Goal: Contribute content: Add original content to the website for others to see

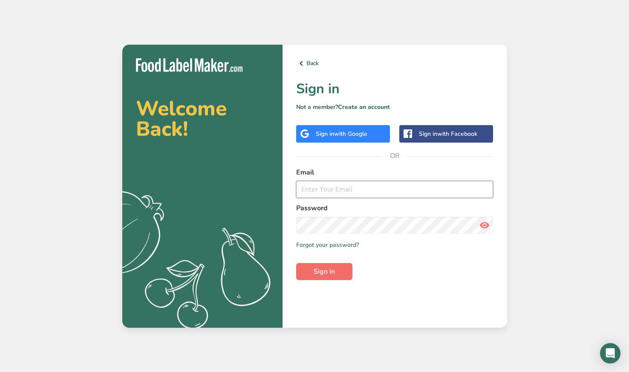
type input "[EMAIL_ADDRESS][DOMAIN_NAME]"
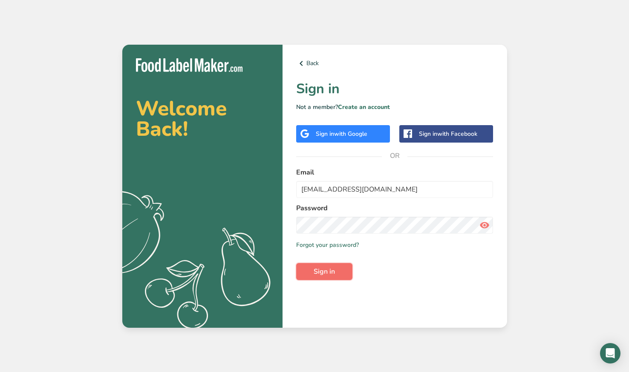
click at [322, 275] on span "Sign in" at bounding box center [324, 272] width 21 height 10
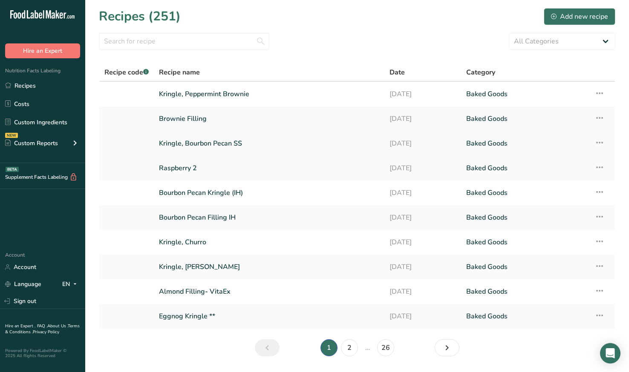
click at [207, 145] on link "Kringle, Bourbon Pecan SS" at bounding box center [269, 144] width 220 height 18
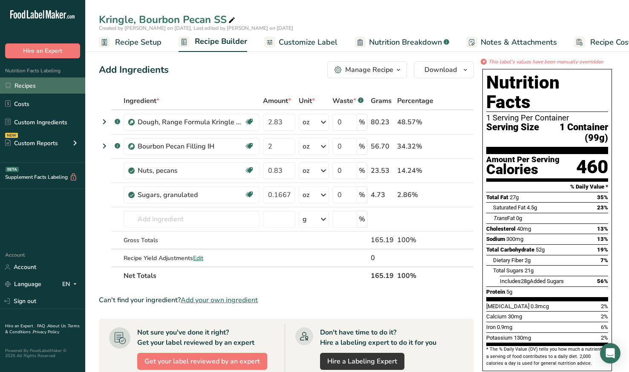
click at [36, 86] on link "Recipes" at bounding box center [42, 86] width 85 height 16
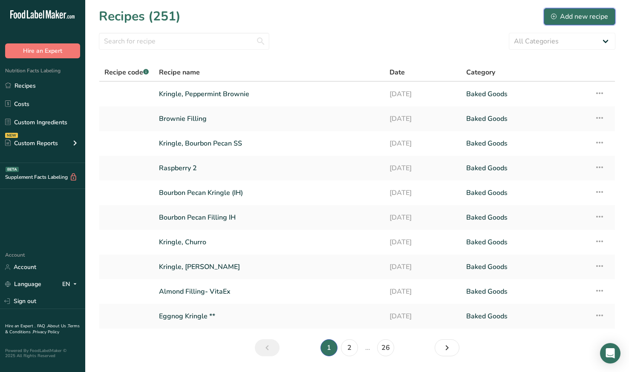
click at [598, 14] on div "Add new recipe" at bounding box center [579, 17] width 57 height 10
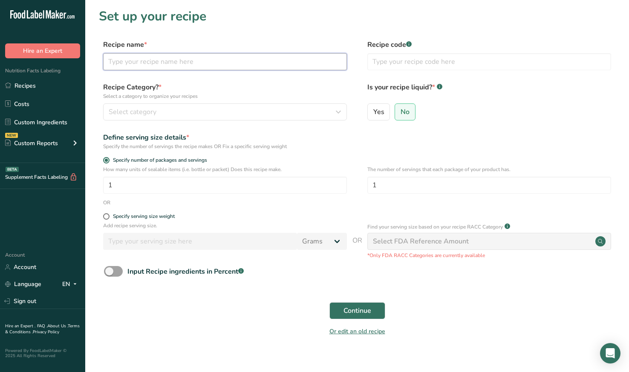
click at [259, 63] on input "text" at bounding box center [225, 61] width 244 height 17
type input "Kringle, Gingerbread SS"
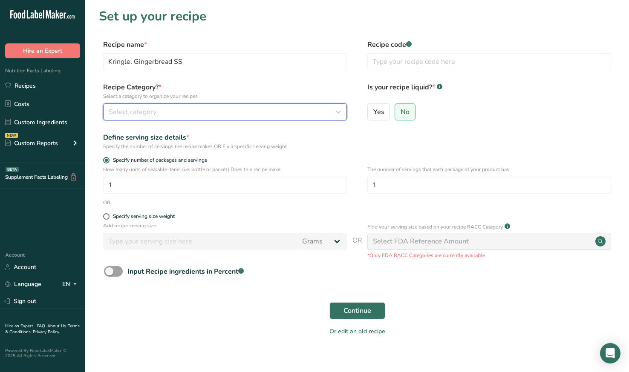
click at [249, 113] on div "Select category" at bounding box center [223, 112] width 228 height 10
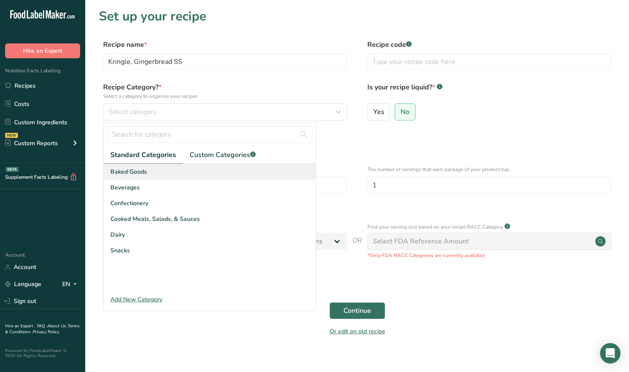
click at [144, 168] on span "Baked Goods" at bounding box center [128, 171] width 37 height 9
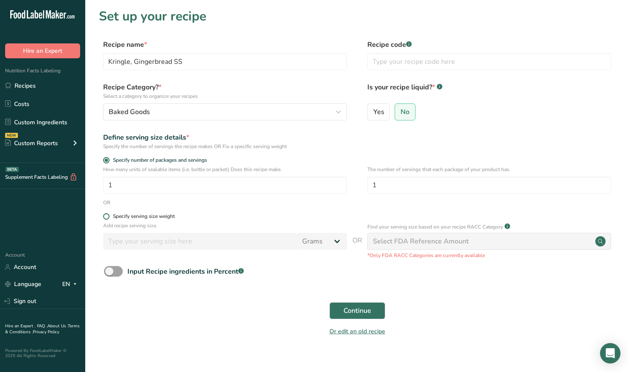
click at [105, 217] on span at bounding box center [106, 216] width 6 height 6
click at [105, 217] on input "Specify serving size weight" at bounding box center [106, 217] width 6 height 6
radio input "true"
radio input "false"
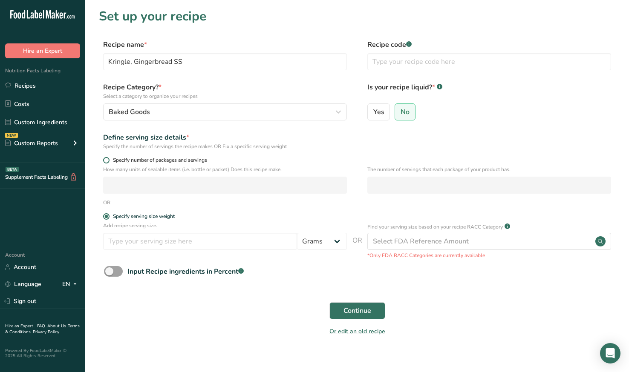
click at [109, 159] on span at bounding box center [106, 160] width 6 height 6
click at [109, 159] on input "Specify number of packages and servings" at bounding box center [106, 161] width 6 height 6
radio input "true"
radio input "false"
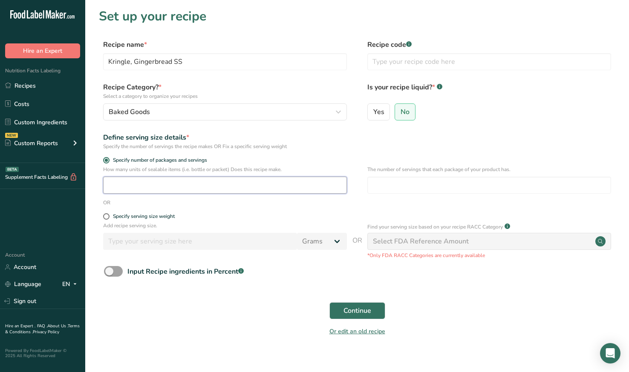
click at [129, 187] on input "number" at bounding box center [225, 185] width 244 height 17
type input "1"
click at [372, 315] on button "Continue" at bounding box center [357, 310] width 56 height 17
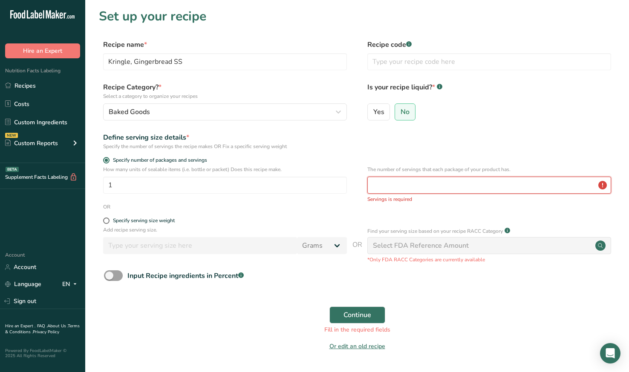
click at [416, 184] on input "number" at bounding box center [489, 185] width 244 height 17
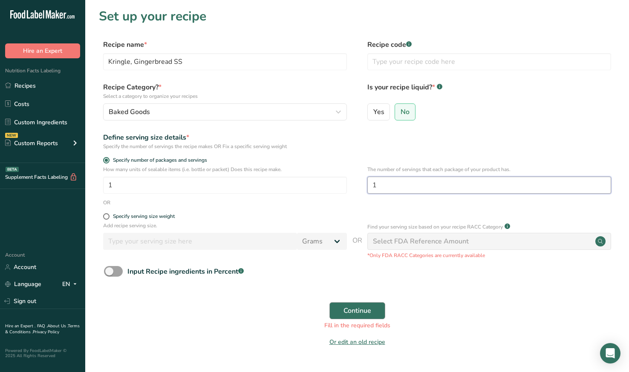
type input "1"
click at [382, 309] on button "Continue" at bounding box center [357, 310] width 56 height 17
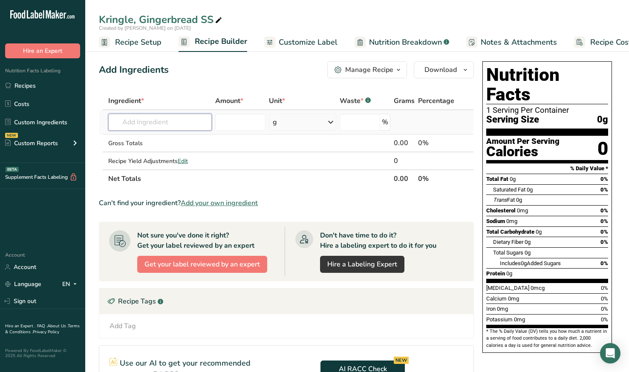
click at [145, 121] on input "text" at bounding box center [160, 122] width 104 height 17
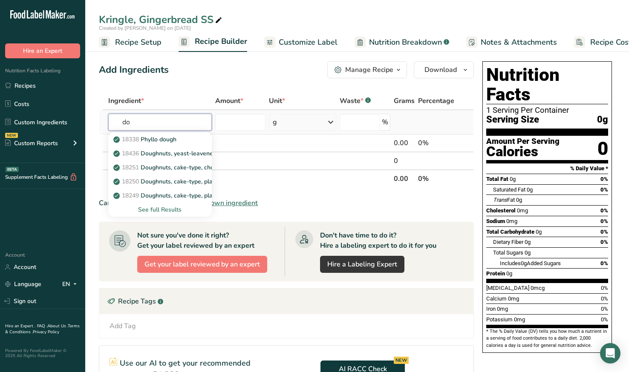
type input "d"
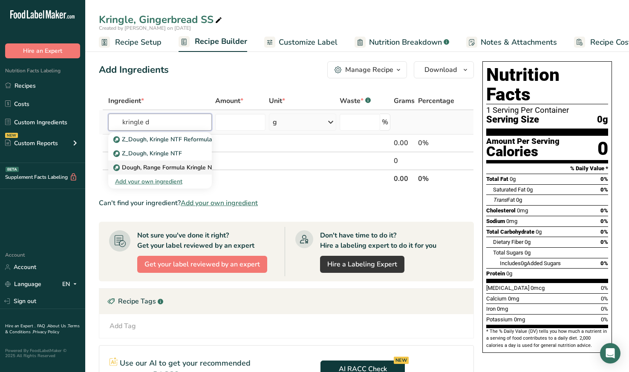
type input "kringle d"
click at [125, 166] on p "Dough, Range Formula Kringle NTF Reformulation" at bounding box center [187, 167] width 144 height 9
type input "Dough, Range Formula Kringle NTF Reformulation"
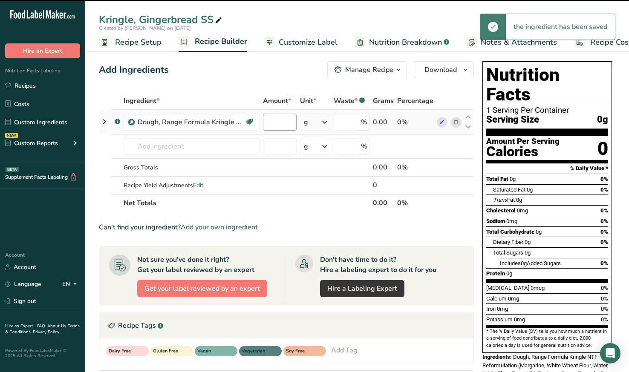
type input "0"
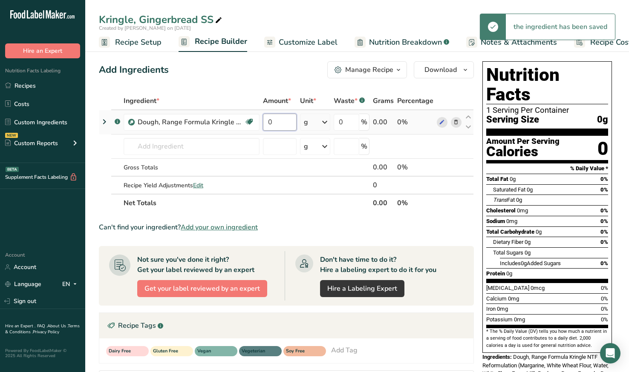
click at [284, 124] on input "0" at bounding box center [280, 122] width 34 height 17
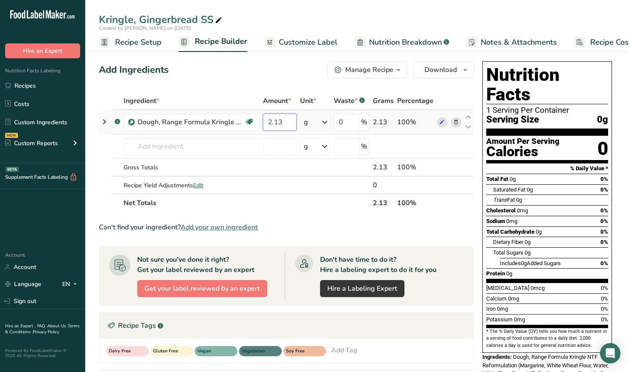
type input "2.13"
click at [308, 117] on div "Ingredient * Amount * Unit * Waste * .a-a{fill:#347362;}.b-a{fill:#fff;} Grams …" at bounding box center [286, 152] width 375 height 120
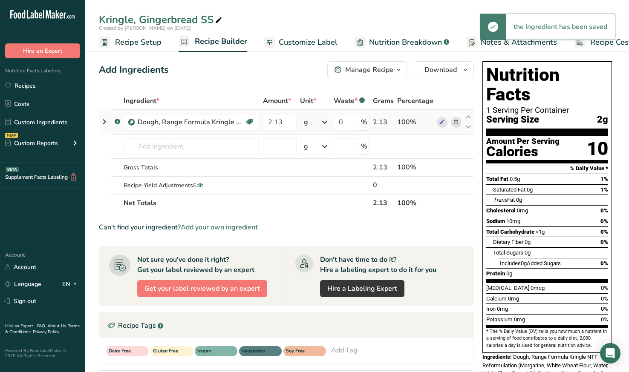
click at [326, 124] on icon at bounding box center [325, 122] width 10 height 15
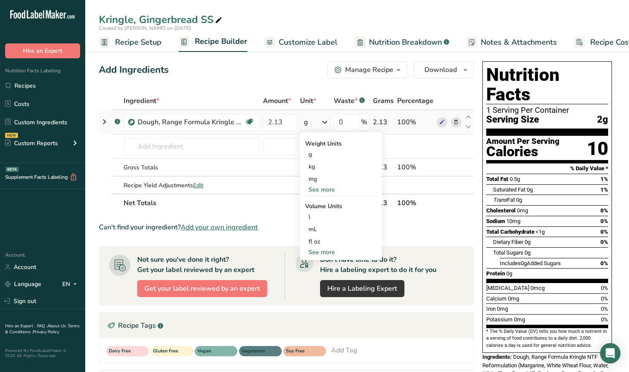
click at [330, 187] on div "See more" at bounding box center [341, 189] width 72 height 9
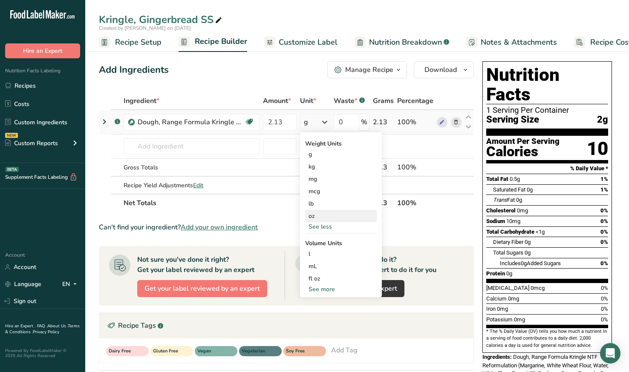
click at [324, 215] on div "oz" at bounding box center [341, 216] width 72 height 12
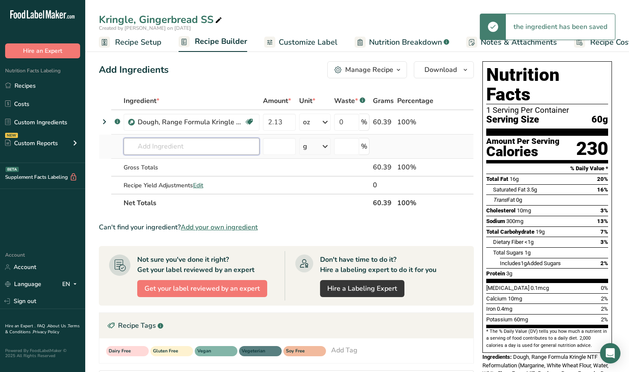
click at [160, 149] on input "text" at bounding box center [192, 146] width 136 height 17
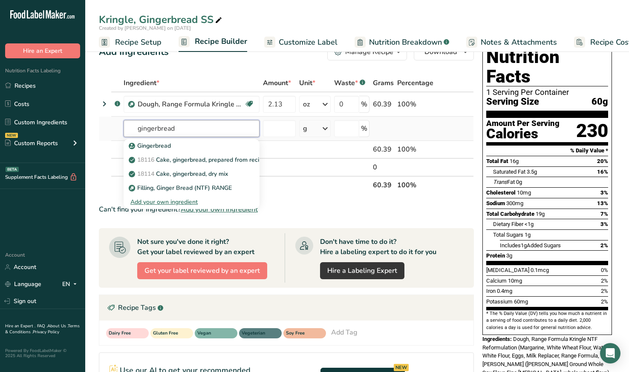
scroll to position [20, 0]
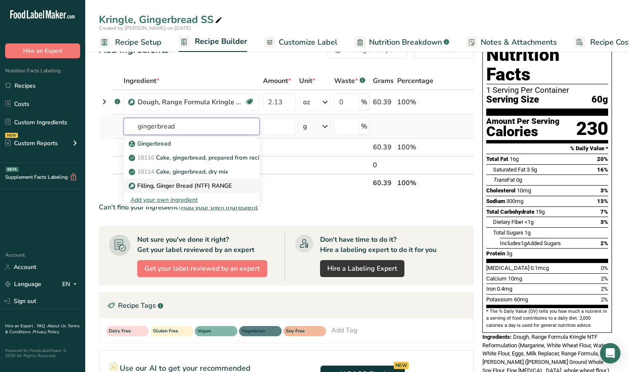
type input "gingerbread"
click at [209, 188] on p "Filling, Ginger Bread (NTF) RANGE" at bounding box center [180, 185] width 101 height 9
type input "Filling, Ginger Bread (NTF) RANGE"
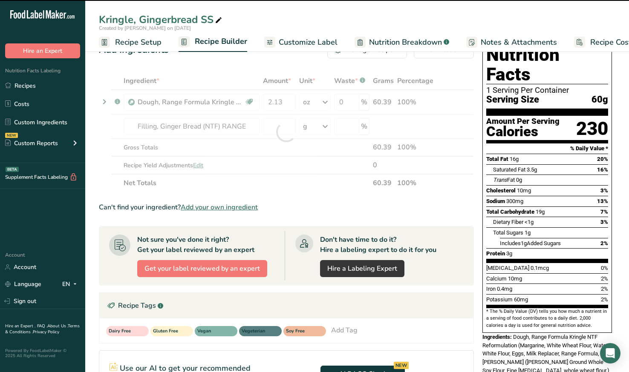
type input "0"
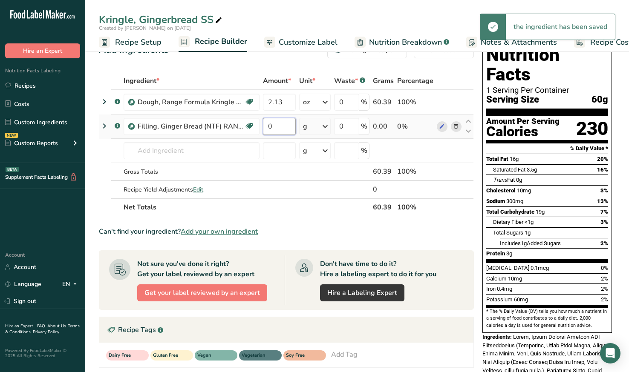
click at [276, 130] on input "0" at bounding box center [279, 126] width 33 height 17
type input "1.63"
click at [314, 128] on div "Ingredient * Amount * Unit * Waste * .a-a{fill:#347362;}.b-a{fill:#fff;} Grams …" at bounding box center [286, 144] width 375 height 144
click at [322, 128] on icon at bounding box center [325, 126] width 10 height 15
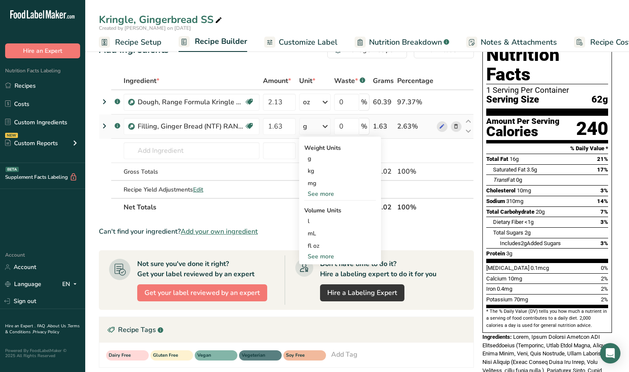
click at [324, 193] on div "See more" at bounding box center [340, 194] width 72 height 9
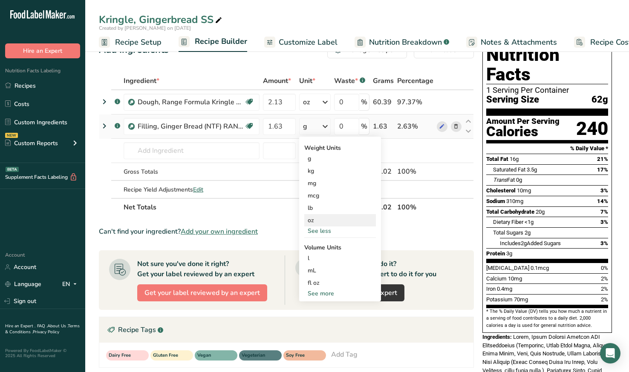
click at [321, 219] on div "oz" at bounding box center [340, 220] width 72 height 12
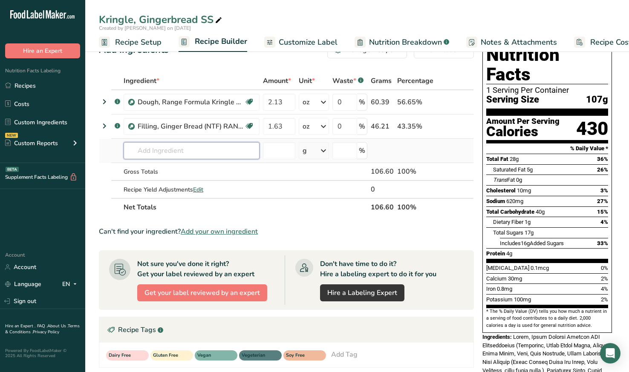
click at [172, 156] on input "text" at bounding box center [192, 150] width 136 height 17
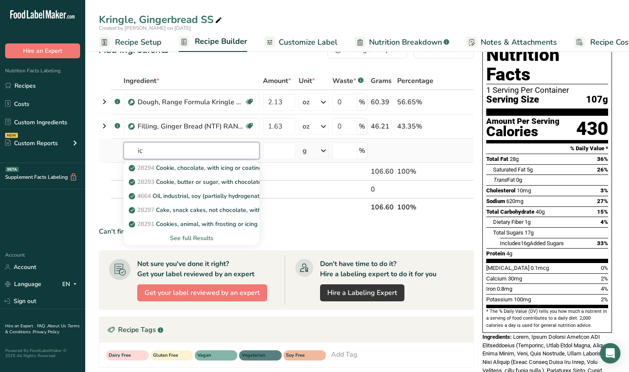
type input "i"
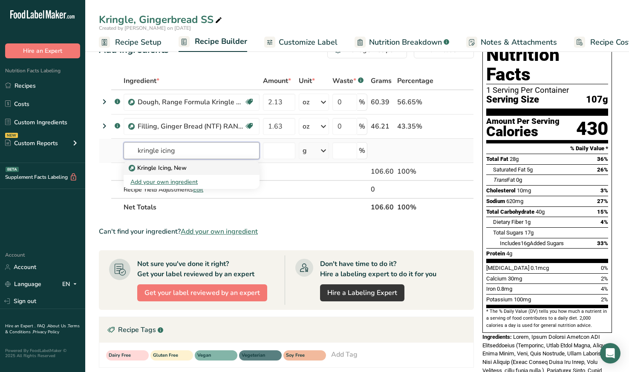
type input "kringle icing"
click at [171, 170] on p "Kringle Icing, New" at bounding box center [158, 168] width 56 height 9
type input "Kringle Icing, New"
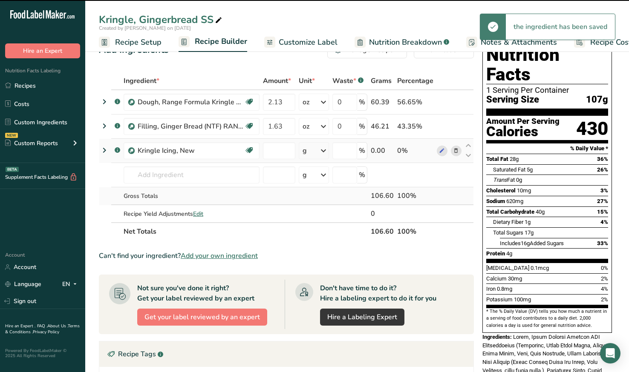
type input "0"
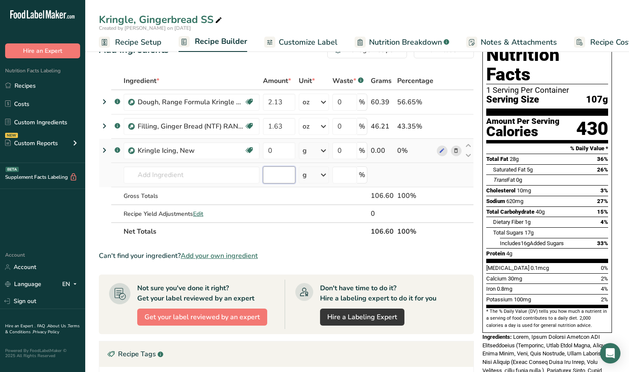
click at [279, 172] on input "number" at bounding box center [279, 175] width 32 height 17
type input "17"
click at [334, 247] on section "Ingredient * Amount * Unit * Waste * .a-a{fill:#347362;}.b-a{fill:#fff;} Grams …" at bounding box center [286, 305] width 375 height 467
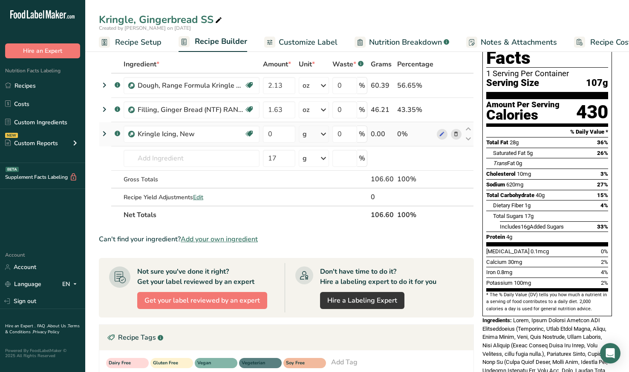
scroll to position [0, 0]
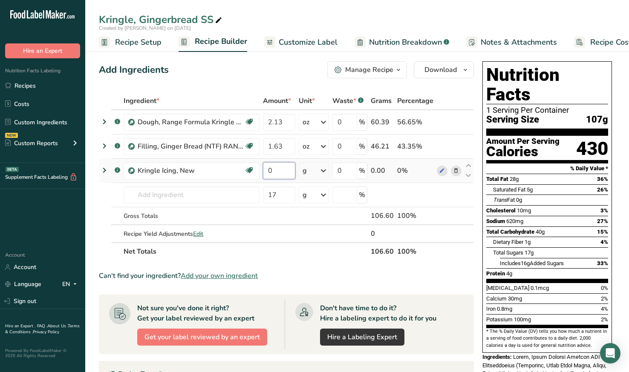
click at [287, 173] on input "0" at bounding box center [279, 170] width 32 height 17
type input "17"
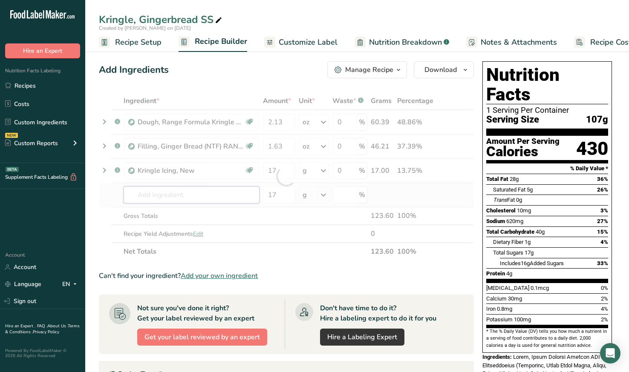
click at [204, 199] on div "Ingredient * Amount * Unit * Waste * .a-a{fill:#347362;}.b-a{fill:#fff;} Grams …" at bounding box center [286, 176] width 375 height 169
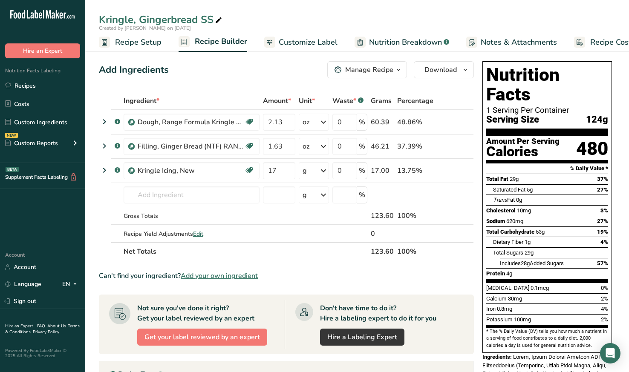
click at [322, 40] on span "Customize Label" at bounding box center [308, 43] width 59 height 12
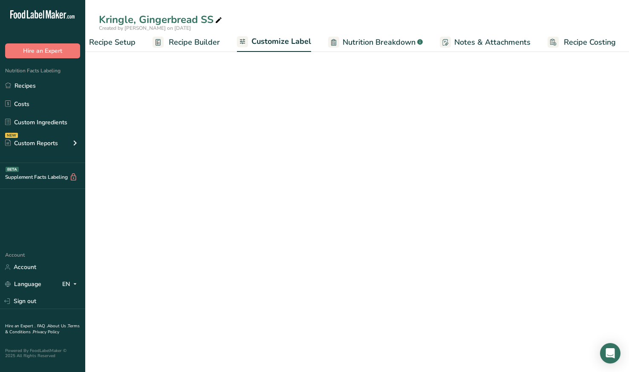
scroll to position [0, 26]
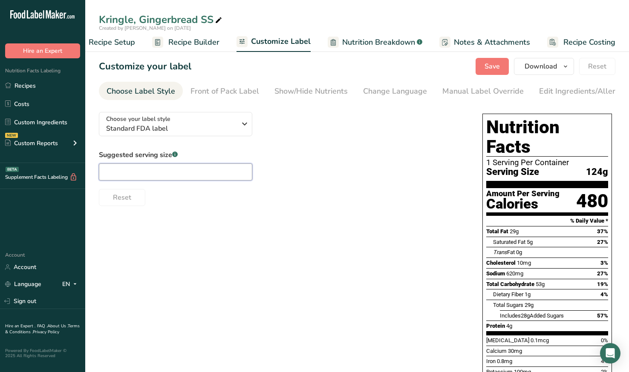
click at [225, 176] on input "text" at bounding box center [175, 172] width 153 height 17
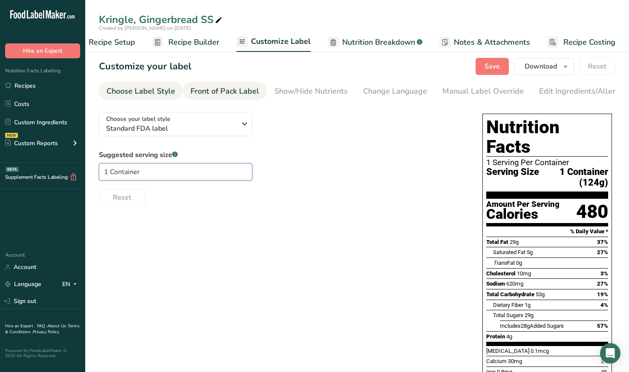
type input "1 Container"
click at [235, 89] on div "Front of Pack Label" at bounding box center [224, 92] width 69 height 12
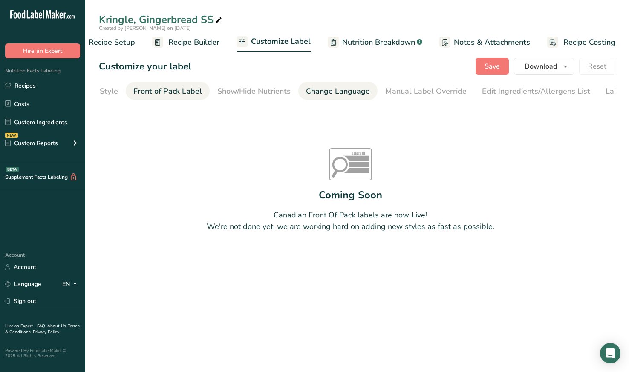
scroll to position [0, 83]
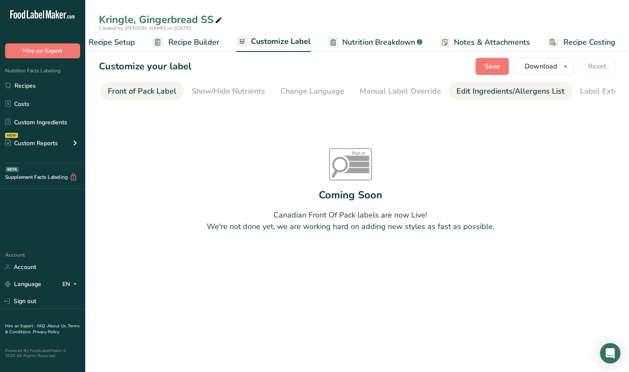
click at [457, 93] on div "Edit Ingredients/Allergens List" at bounding box center [510, 92] width 108 height 12
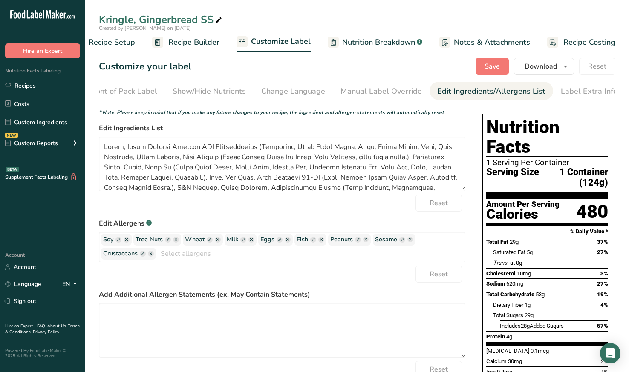
scroll to position [0, 103]
click at [399, 92] on div "Manual Label Override" at bounding box center [380, 92] width 81 height 12
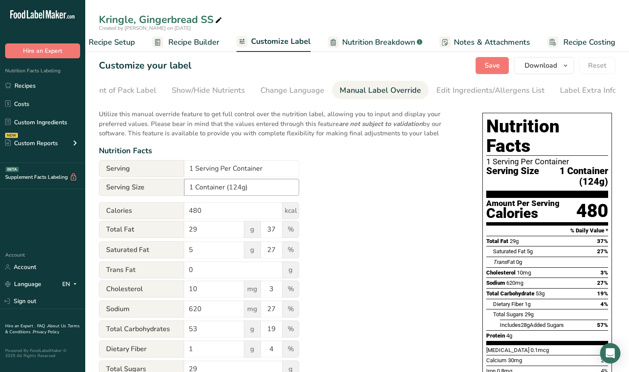
scroll to position [0, 0]
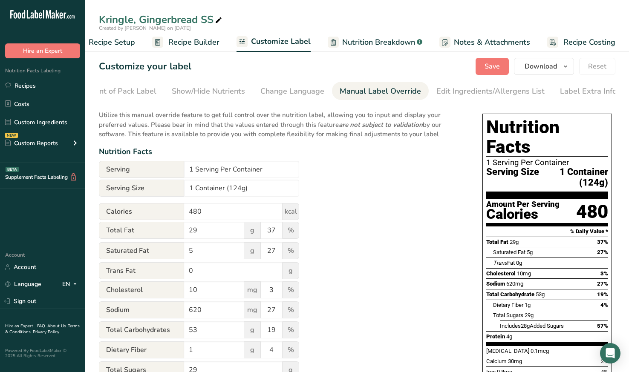
click at [592, 167] on span "1 Container (124g)" at bounding box center [573, 177] width 69 height 21
click at [594, 167] on span "1 Container (124g)" at bounding box center [573, 177] width 69 height 21
click at [479, 90] on div "Edit Ingredients/Allergens List" at bounding box center [490, 92] width 108 height 12
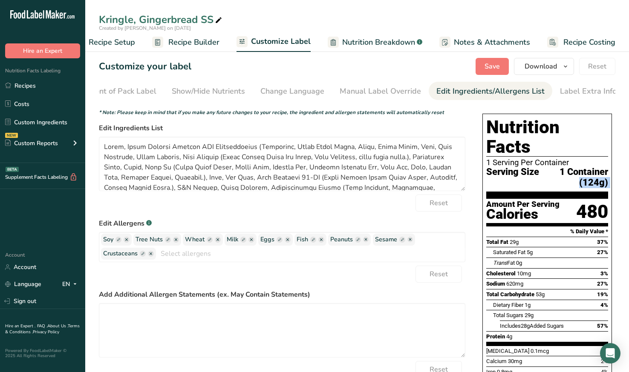
drag, startPoint x: 143, startPoint y: 88, endPoint x: 433, endPoint y: 178, distance: 303.9
click at [143, 88] on div "Front of Pack Label" at bounding box center [122, 92] width 69 height 12
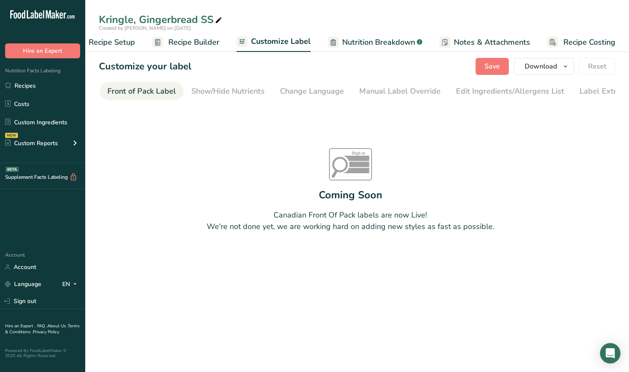
scroll to position [0, 83]
click at [202, 96] on div "Show/Hide Nutrients" at bounding box center [228, 92] width 73 height 12
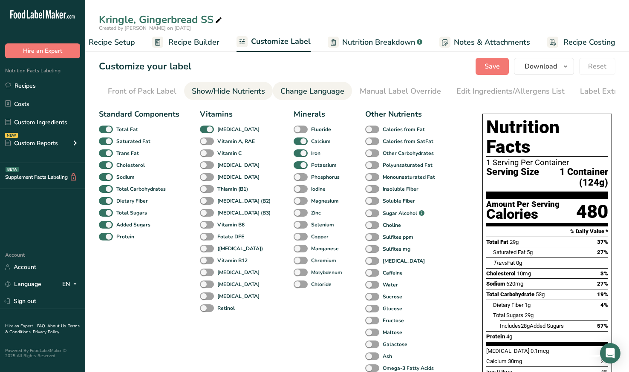
click at [328, 92] on div "Change Language" at bounding box center [312, 92] width 64 height 12
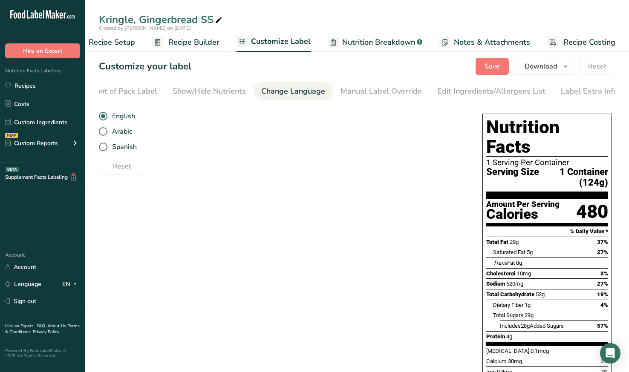
scroll to position [0, 103]
click at [452, 91] on div "Edit Ingredients/Allergens List" at bounding box center [490, 92] width 108 height 12
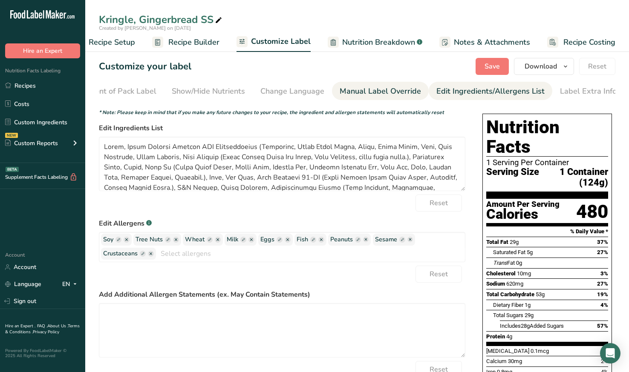
click at [389, 90] on div "Manual Label Override" at bounding box center [380, 92] width 81 height 12
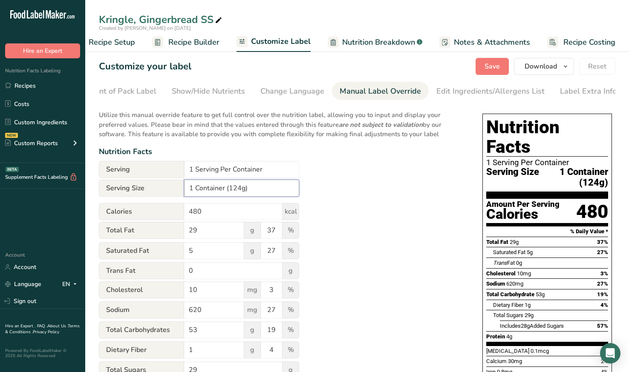
drag, startPoint x: 240, startPoint y: 189, endPoint x: 314, endPoint y: 189, distance: 73.7
click at [242, 186] on input "1 Container (124g)" at bounding box center [241, 188] width 115 height 17
type input "1 Container (99g)"
click at [332, 199] on div "Utilize this manual override feature to get full control over the nutrition lab…" at bounding box center [282, 314] width 366 height 418
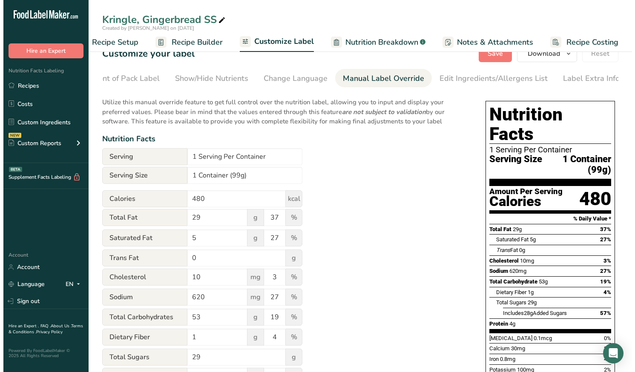
scroll to position [0, 0]
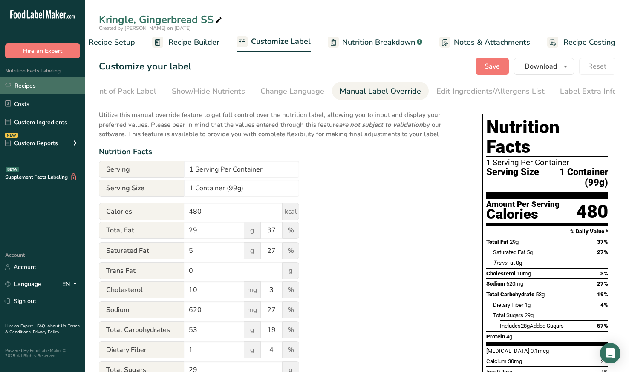
click at [34, 82] on link "Recipes" at bounding box center [42, 86] width 85 height 16
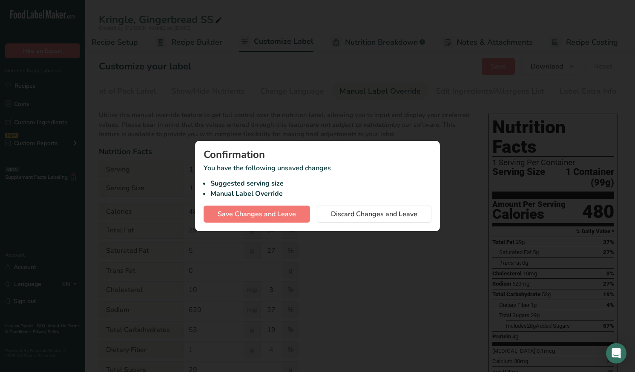
scroll to position [0, 20]
click at [292, 214] on span "Save Changes and Leave" at bounding box center [257, 214] width 78 height 10
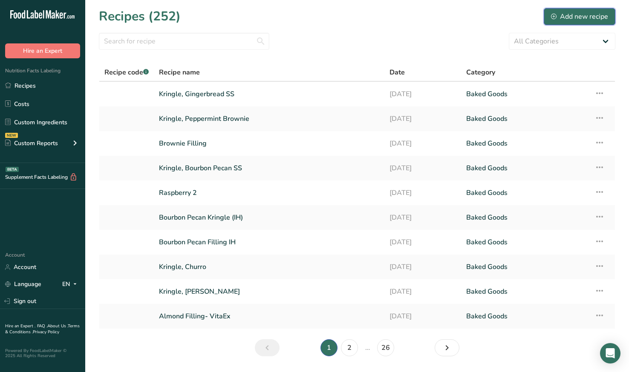
click at [590, 16] on div "Add new recipe" at bounding box center [579, 17] width 57 height 10
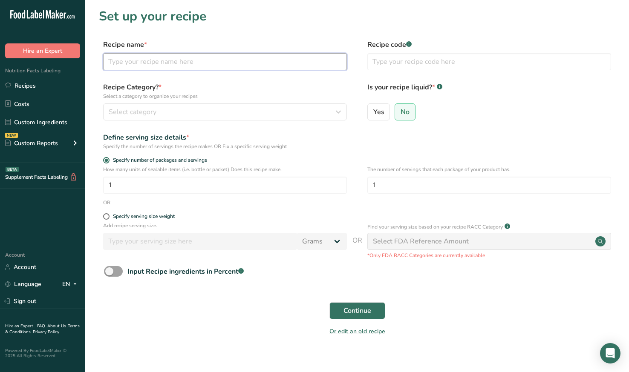
click at [179, 64] on input "text" at bounding box center [225, 61] width 244 height 17
type input "Kringle, [PERSON_NAME] SS"
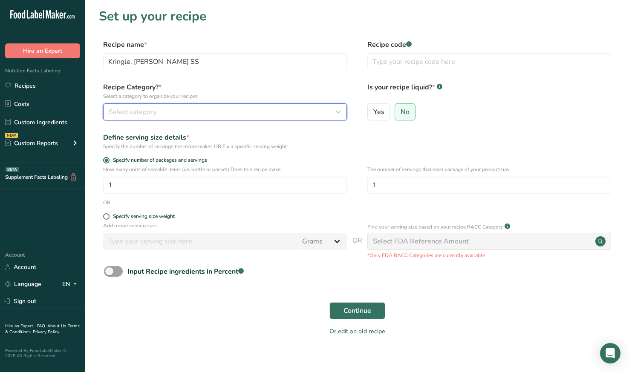
click at [233, 108] on div "Select category" at bounding box center [223, 112] width 228 height 10
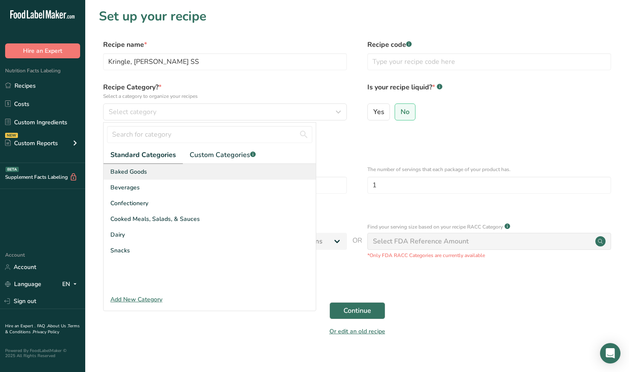
click at [201, 173] on div "Baked Goods" at bounding box center [210, 172] width 212 height 16
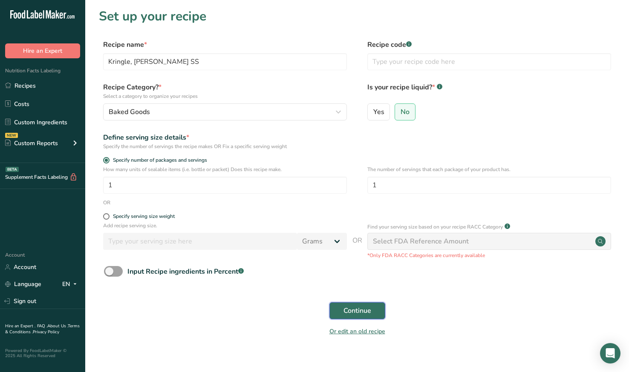
click at [359, 318] on button "Continue" at bounding box center [357, 310] width 56 height 17
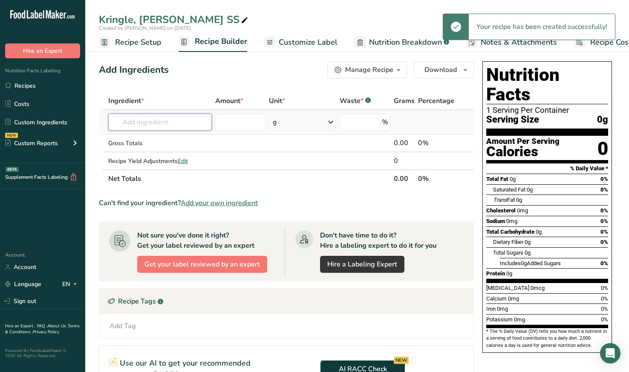
click at [184, 117] on input "text" at bounding box center [160, 122] width 104 height 17
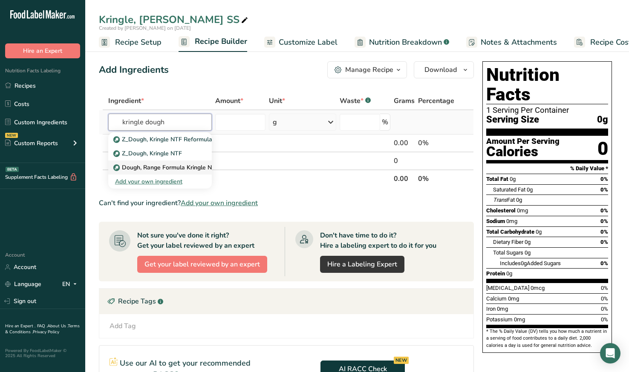
type input "kringle dough"
click at [181, 168] on p "Dough, Range Formula Kringle NTF Reformulation" at bounding box center [187, 167] width 144 height 9
type input "Dough, Range Formula Kringle NTF Reformulation"
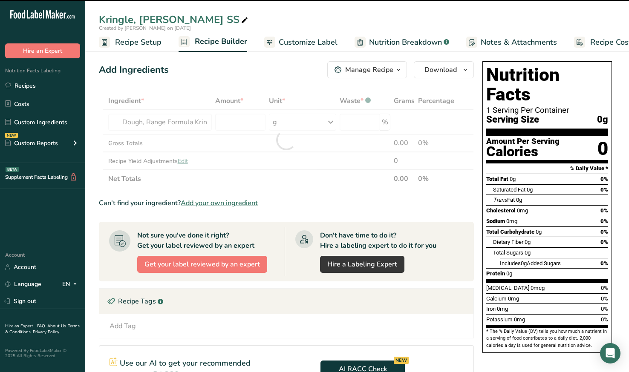
type input "0"
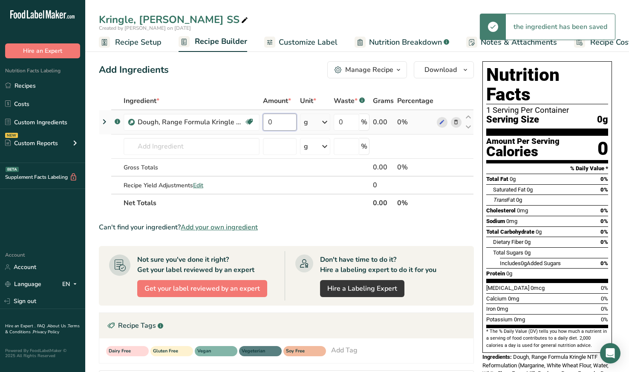
click at [286, 126] on input "0" at bounding box center [280, 122] width 34 height 17
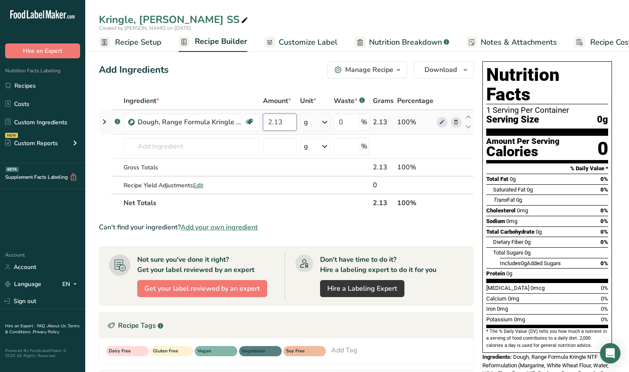
type input "2.13"
click at [323, 121] on div "Ingredient * Amount * Unit * Waste * .a-a{fill:#347362;}.b-a{fill:#fff;} Grams …" at bounding box center [286, 152] width 375 height 120
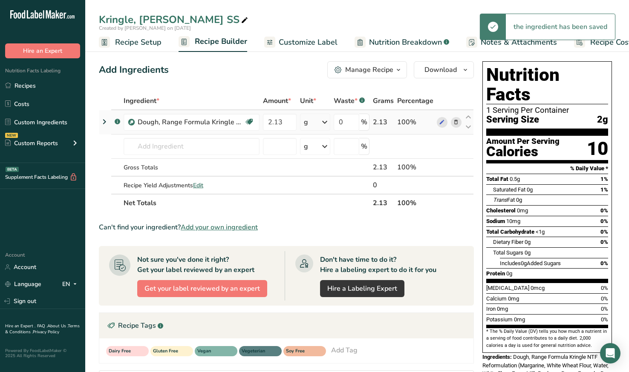
click at [332, 122] on td "g Weight Units g kg mg See more Volume Units l Volume units require a density c…" at bounding box center [315, 122] width 34 height 24
click at [328, 121] on icon at bounding box center [325, 122] width 10 height 15
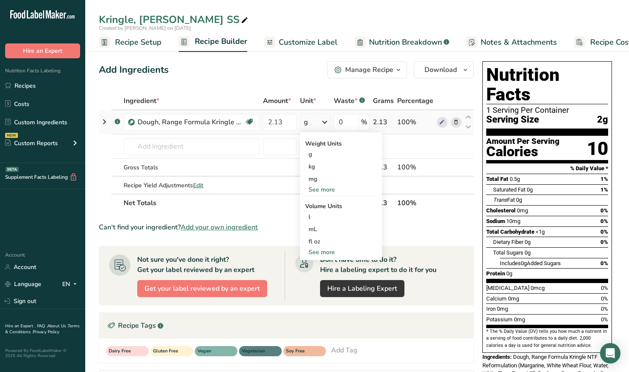
click at [332, 188] on div "See more" at bounding box center [341, 189] width 72 height 9
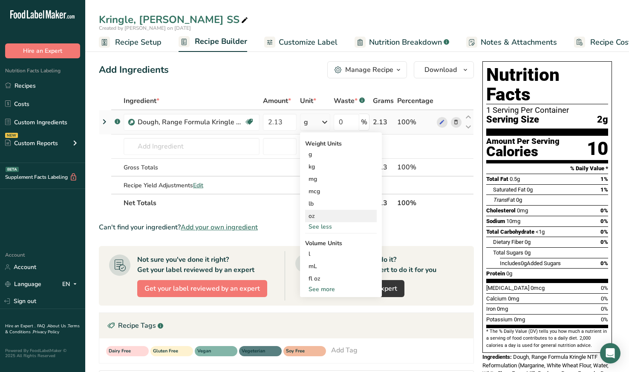
click at [331, 215] on div "oz" at bounding box center [341, 216] width 72 height 12
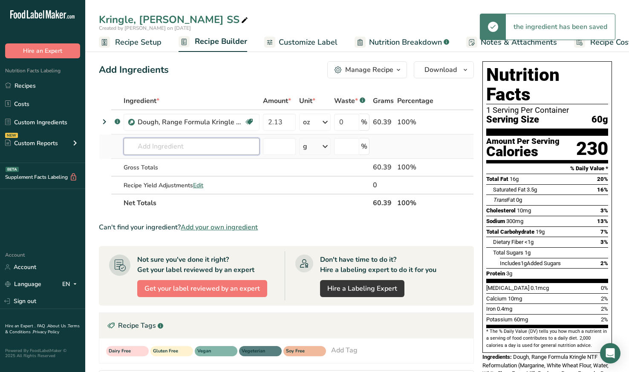
click at [151, 153] on input "text" at bounding box center [192, 146] width 136 height 17
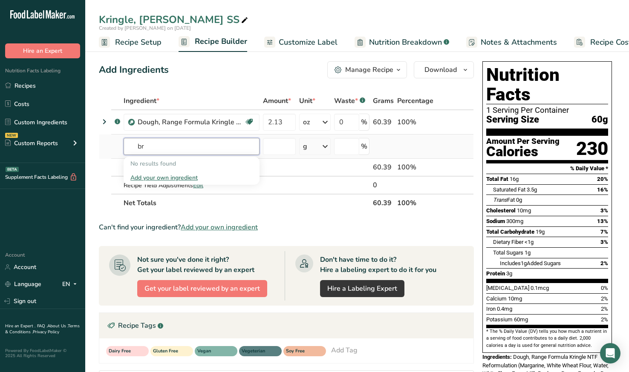
type input "b"
type input "s"
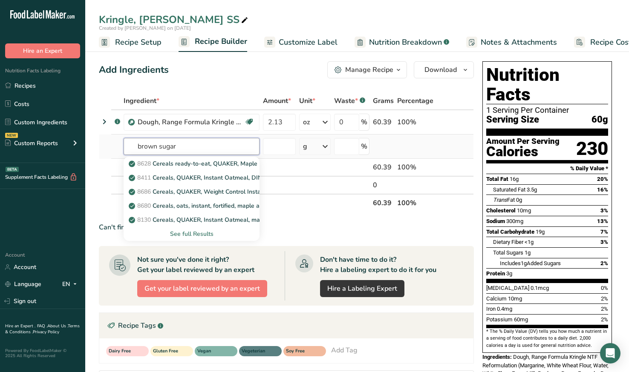
type input "brown sugar"
click at [205, 235] on div "See full Results" at bounding box center [191, 234] width 122 height 9
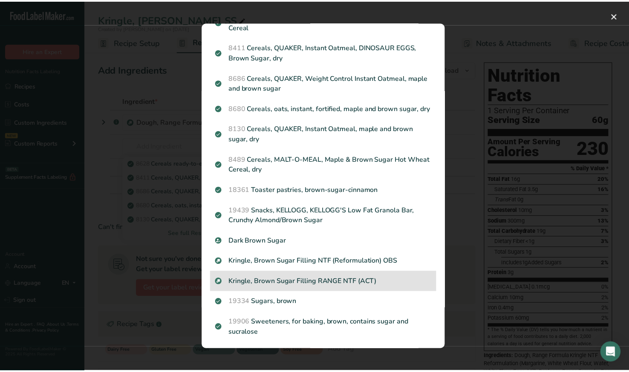
scroll to position [95, 0]
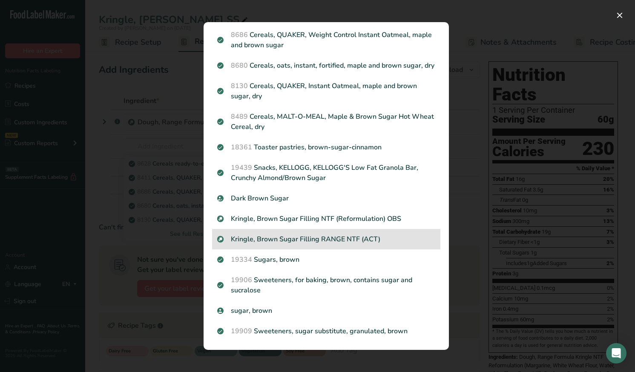
click at [364, 238] on p "Kringle, Brown Sugar Filling RANGE NTF (ACT)" at bounding box center [326, 239] width 218 height 10
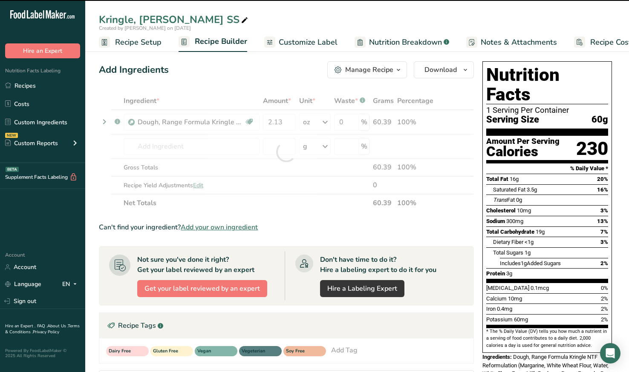
type input "0"
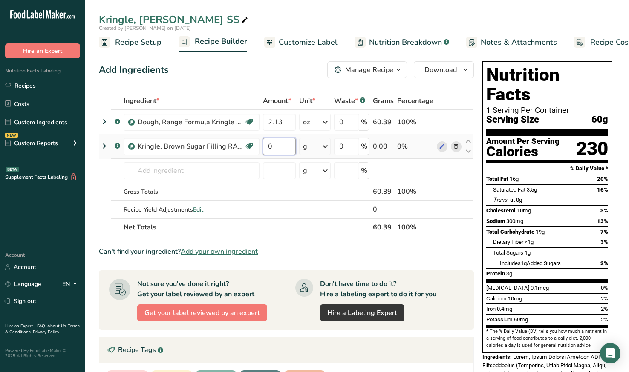
click at [282, 152] on input "0" at bounding box center [279, 146] width 33 height 17
type input "0.5"
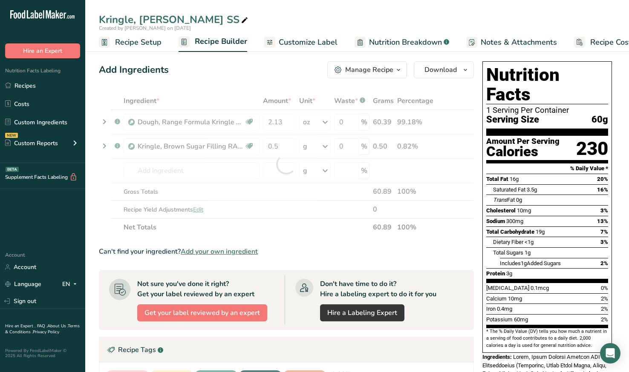
click at [310, 143] on div "Ingredient * Amount * Unit * Waste * .a-a{fill:#347362;}.b-a{fill:#fff;} Grams …" at bounding box center [286, 164] width 375 height 144
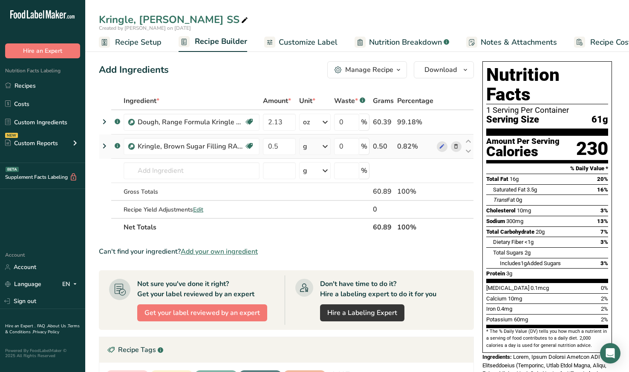
click at [317, 144] on div "g" at bounding box center [314, 146] width 31 height 17
click at [325, 214] on div "See more" at bounding box center [340, 214] width 72 height 9
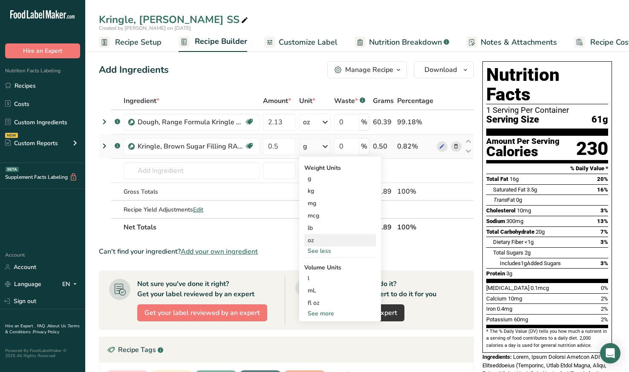
click at [324, 238] on div "oz" at bounding box center [340, 240] width 72 height 12
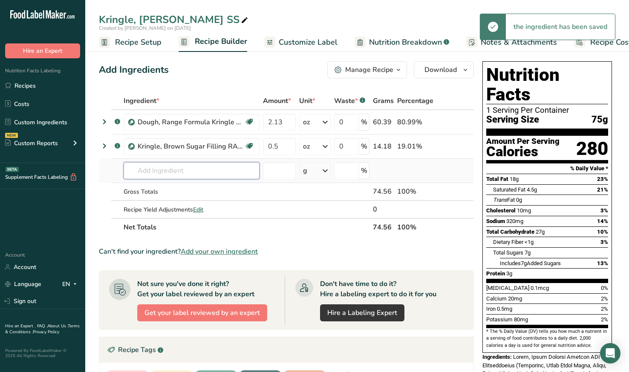
click at [164, 167] on input "text" at bounding box center [192, 170] width 136 height 17
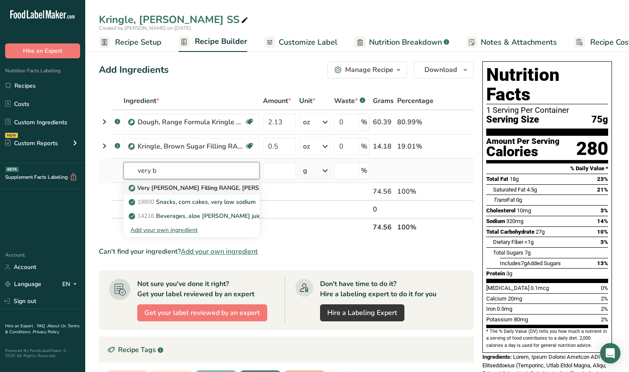
type input "very b"
click at [180, 191] on p "Very [PERSON_NAME] Filling RANGE, [PERSON_NAME]" at bounding box center [210, 188] width 160 height 9
type input "Very [PERSON_NAME] Filling RANGE, [PERSON_NAME]"
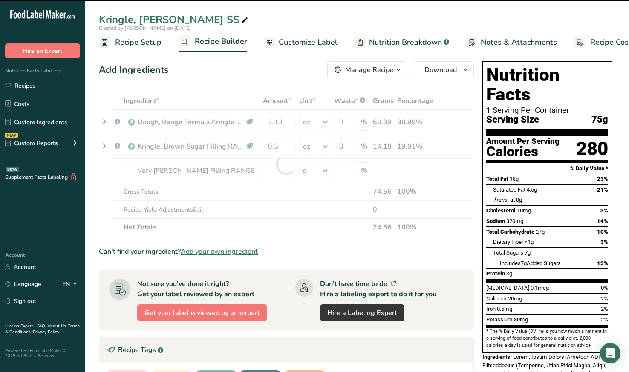
type input "0"
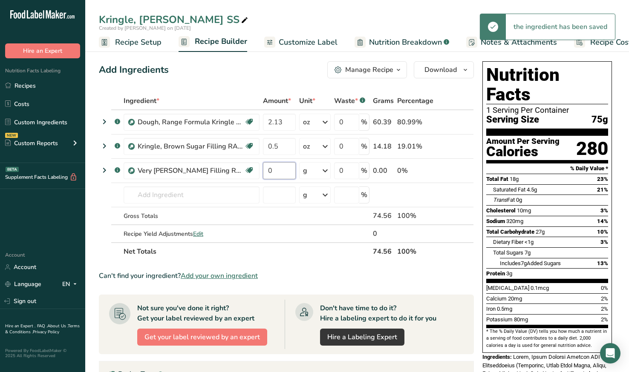
click at [285, 171] on input "0" at bounding box center [279, 170] width 33 height 17
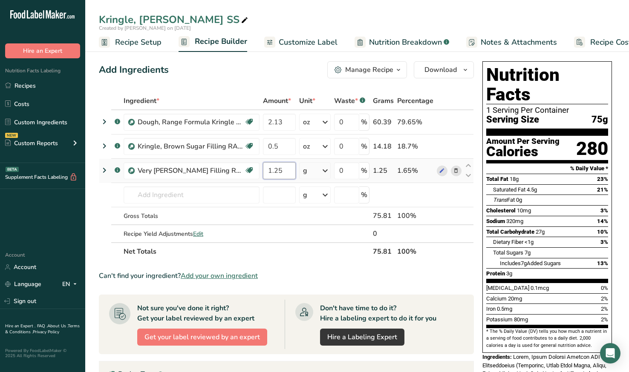
type input "1.25"
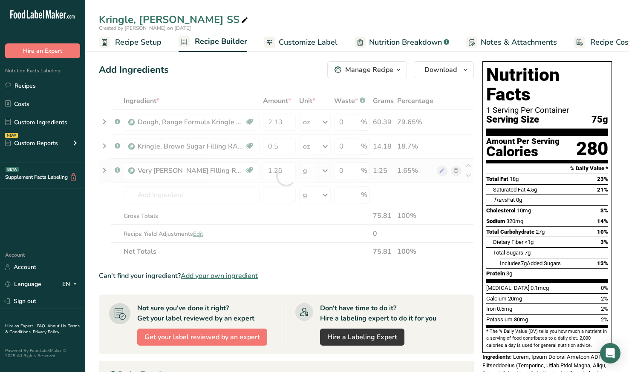
click at [324, 169] on div "Ingredient * Amount * Unit * Waste * .a-a{fill:#347362;}.b-a{fill:#fff;} Grams …" at bounding box center [286, 176] width 375 height 169
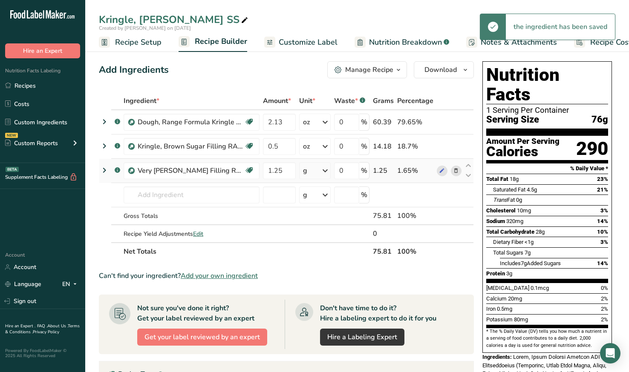
click at [323, 171] on icon at bounding box center [325, 170] width 10 height 15
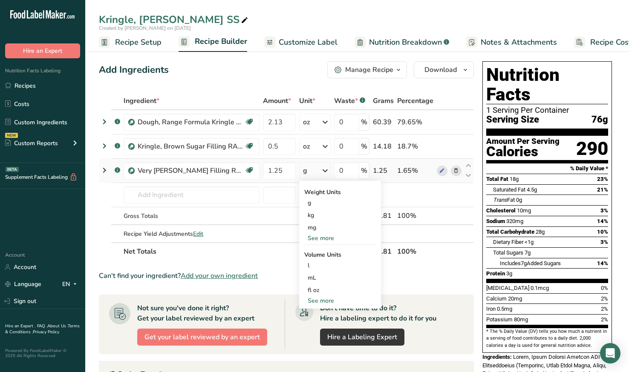
click at [321, 239] on div "See more" at bounding box center [340, 238] width 72 height 9
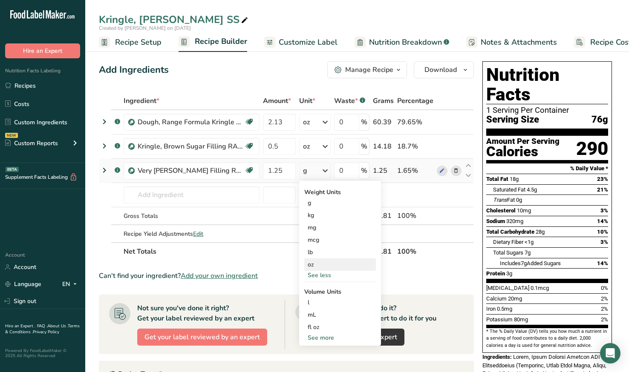
click at [323, 263] on div "oz" at bounding box center [340, 265] width 72 height 12
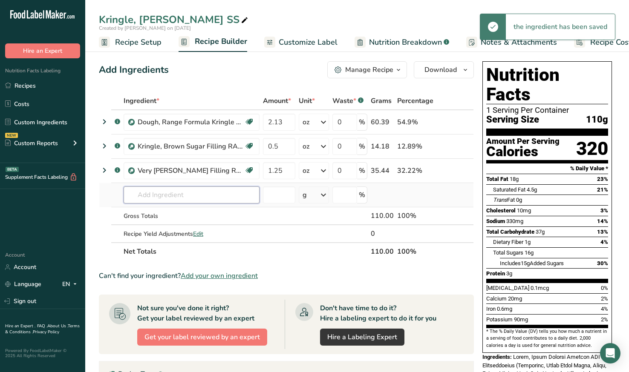
click at [164, 192] on input "text" at bounding box center [192, 195] width 136 height 17
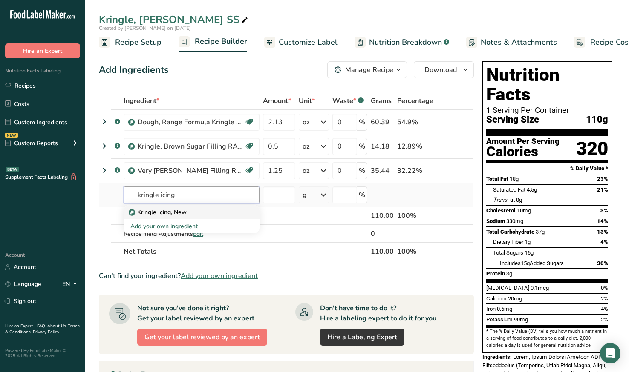
type input "kringle icing"
click at [196, 210] on div "Kringle Icing, New" at bounding box center [184, 212] width 109 height 9
type input "Kringle Icing, New"
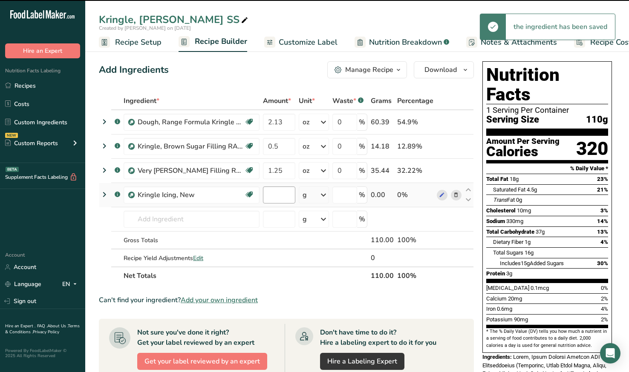
type input "0"
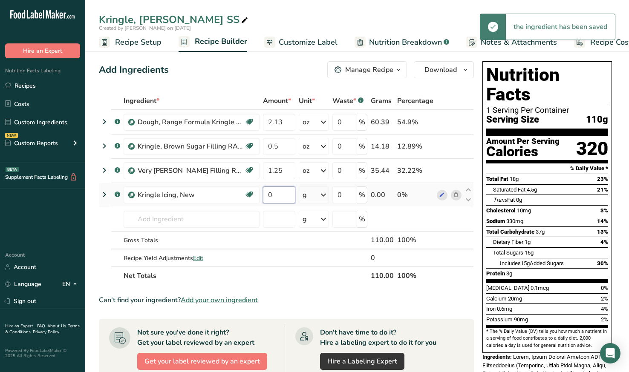
click at [277, 194] on input "0" at bounding box center [279, 195] width 32 height 17
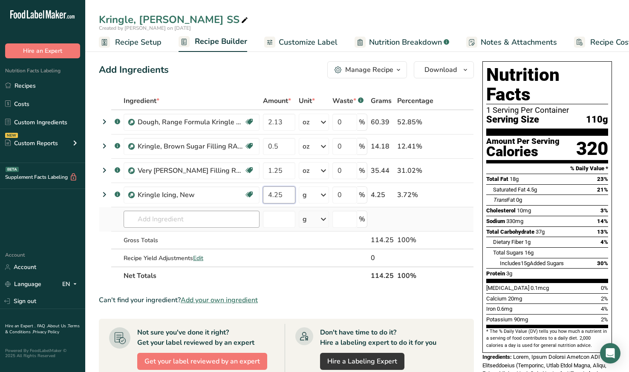
type input "4.25"
click at [170, 227] on div "Ingredient * Amount * Unit * Waste * .a-a{fill:#347362;}.b-a{fill:#fff;} Grams …" at bounding box center [286, 188] width 375 height 193
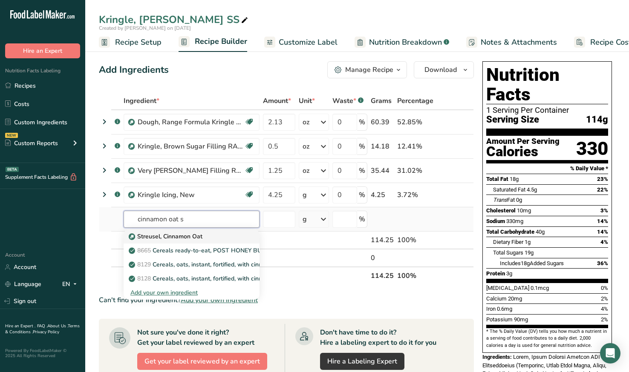
type input "cinnamon oat s"
click at [156, 239] on p "Streusel, Cinnamon Oat" at bounding box center [166, 236] width 72 height 9
type input "Streusel, Cinnamon Oat"
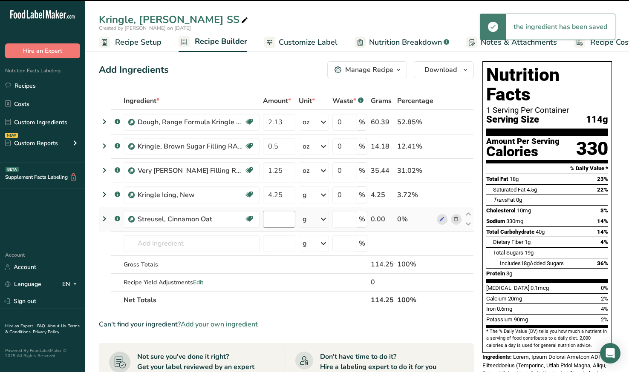
type input "0"
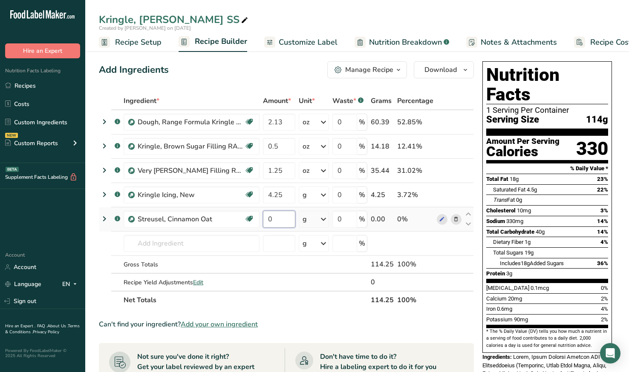
click at [282, 222] on input "0" at bounding box center [279, 219] width 32 height 17
type input "0.38"
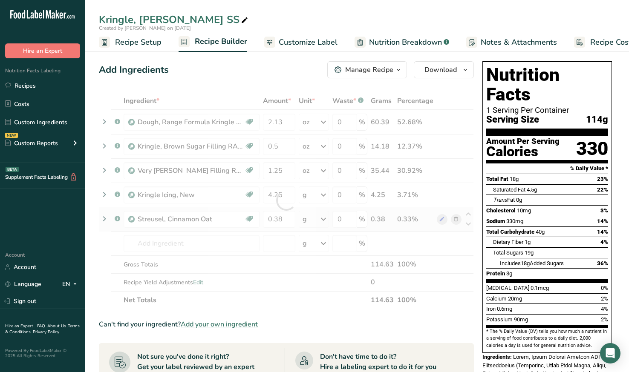
click at [323, 216] on div "Ingredient * Amount * Unit * Waste * .a-a{fill:#347362;}.b-a{fill:#fff;} Grams …" at bounding box center [286, 200] width 375 height 217
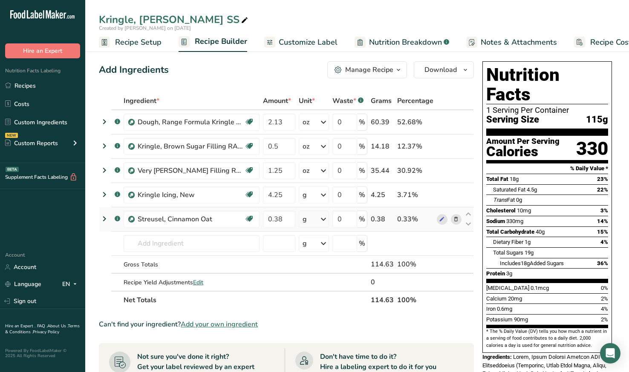
click at [326, 221] on icon at bounding box center [323, 219] width 10 height 15
click at [329, 285] on div "See more" at bounding box center [340, 286] width 72 height 9
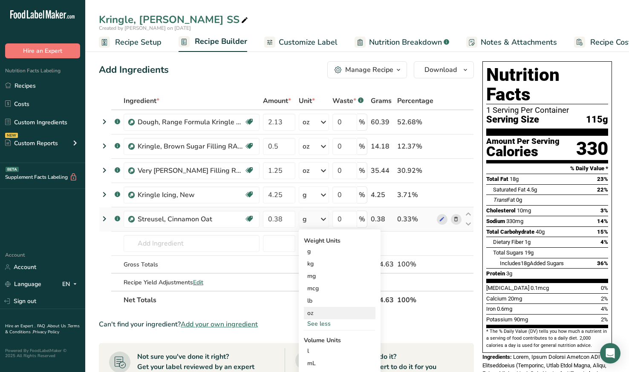
click at [323, 309] on div "oz" at bounding box center [340, 313] width 72 height 12
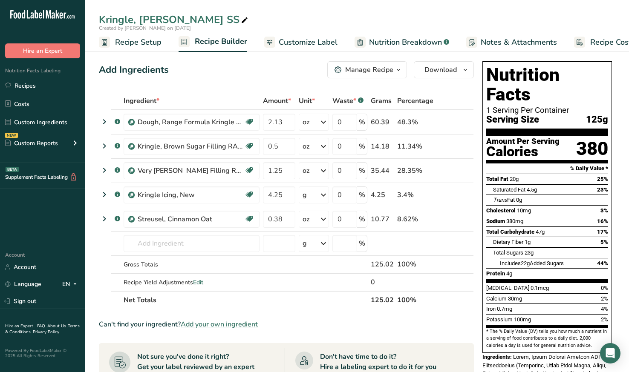
click at [311, 40] on span "Customize Label" at bounding box center [308, 43] width 59 height 12
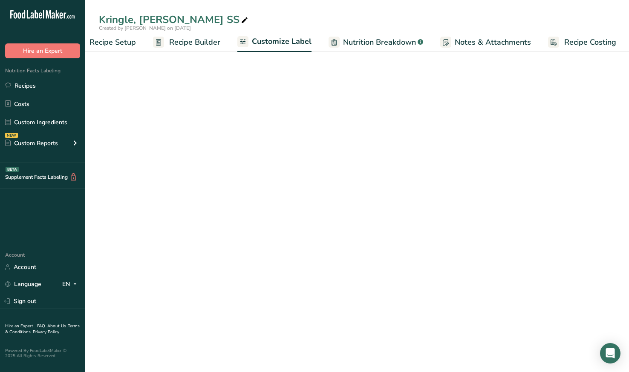
scroll to position [0, 26]
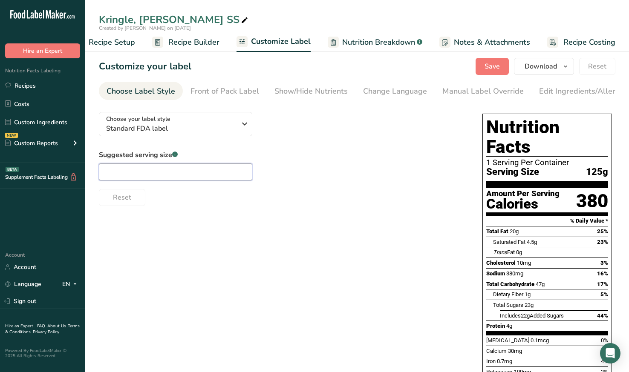
click at [228, 173] on input "text" at bounding box center [175, 172] width 153 height 17
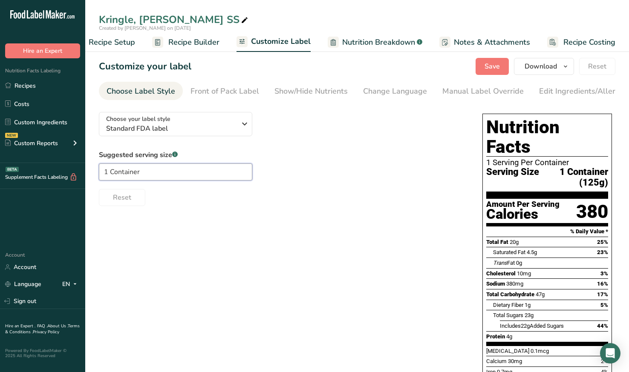
type input "1 Container"
click at [386, 170] on div "Suggested serving size .a-a{fill:#347362;}.b-a{fill:#fff;} 1 Container Reset" at bounding box center [282, 178] width 366 height 56
click at [471, 97] on div "Manual Label Override" at bounding box center [482, 92] width 81 height 12
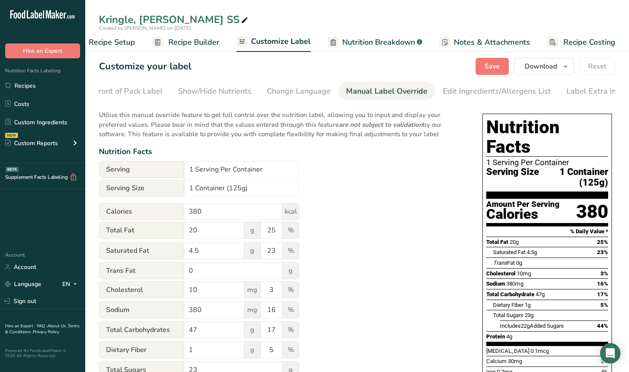
scroll to position [0, 103]
drag, startPoint x: 239, startPoint y: 191, endPoint x: 316, endPoint y: 216, distance: 80.4
click at [240, 192] on input "1 Container (125g)" at bounding box center [241, 188] width 115 height 17
type input "1 Container (99g)"
click at [375, 218] on div "Utilize this manual override feature to get full control over the nutrition lab…" at bounding box center [282, 314] width 366 height 418
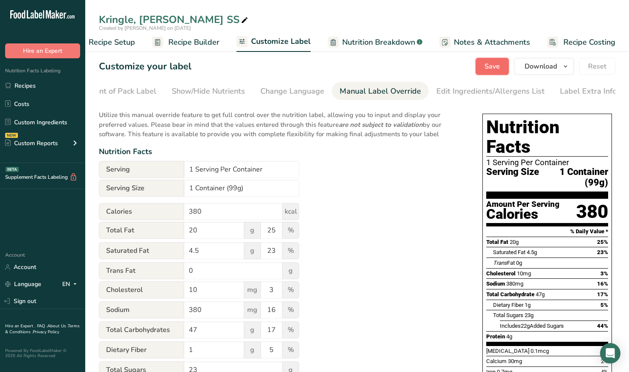
click at [485, 64] on button "Save" at bounding box center [491, 66] width 33 height 17
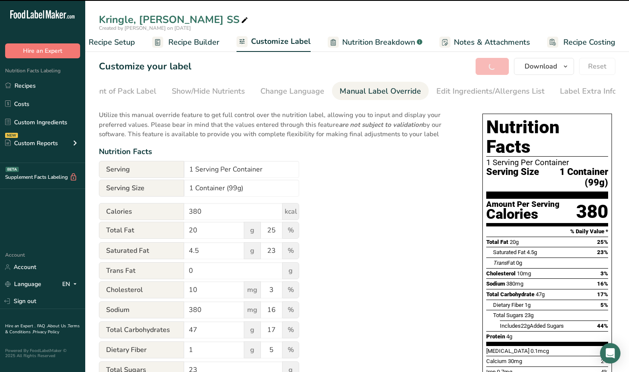
scroll to position [0, 0]
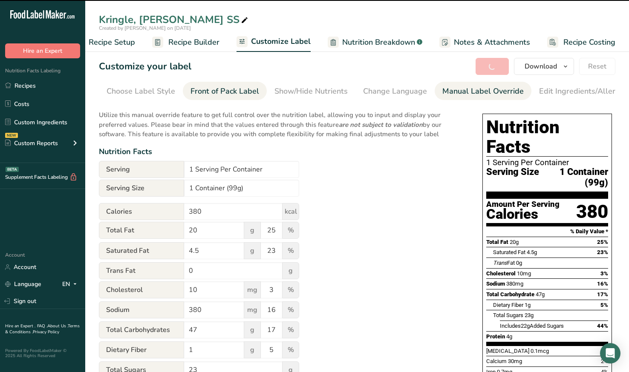
click at [236, 91] on div "Front of Pack Label" at bounding box center [224, 92] width 69 height 12
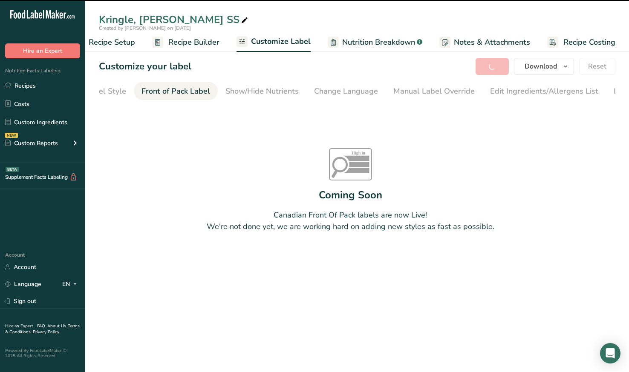
scroll to position [0, 78]
click at [157, 89] on div "Front of Pack Label" at bounding box center [146, 92] width 69 height 12
click at [302, 92] on div "Change Language" at bounding box center [317, 92] width 64 height 12
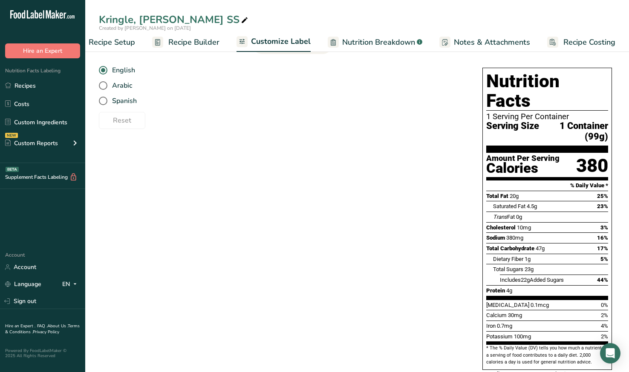
scroll to position [36, 0]
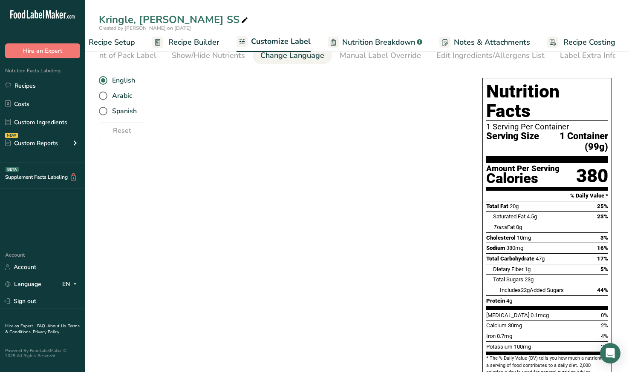
drag, startPoint x: 467, startPoint y: 72, endPoint x: 484, endPoint y: 137, distance: 67.2
click at [465, 103] on div "English Arabic Spanish" at bounding box center [282, 96] width 366 height 46
